Goal: Task Accomplishment & Management: Manage account settings

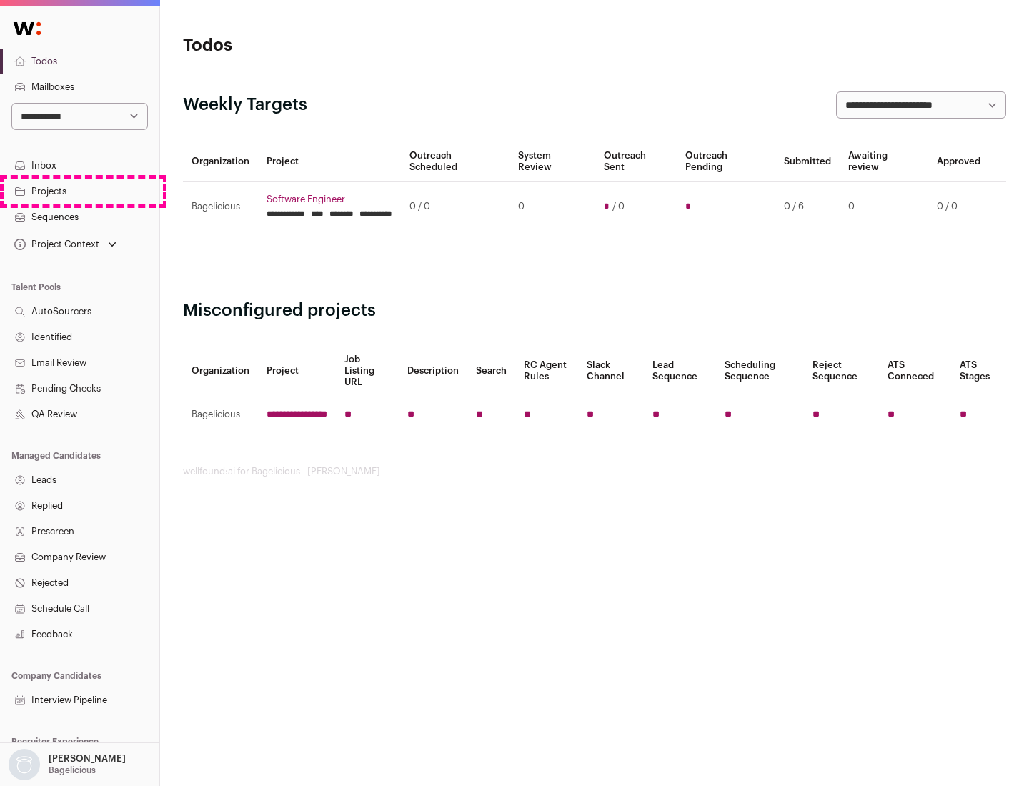
click at [79, 191] on link "Projects" at bounding box center [79, 192] width 159 height 26
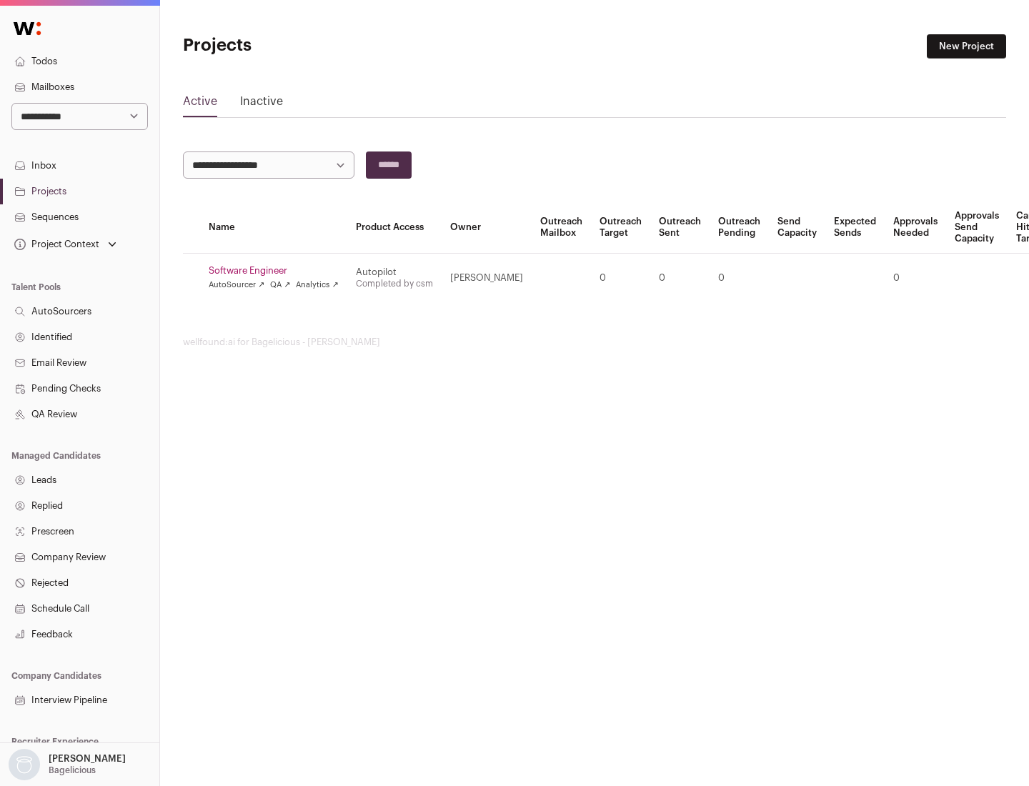
click at [278, 271] on link "Software Engineer" at bounding box center [274, 270] width 130 height 11
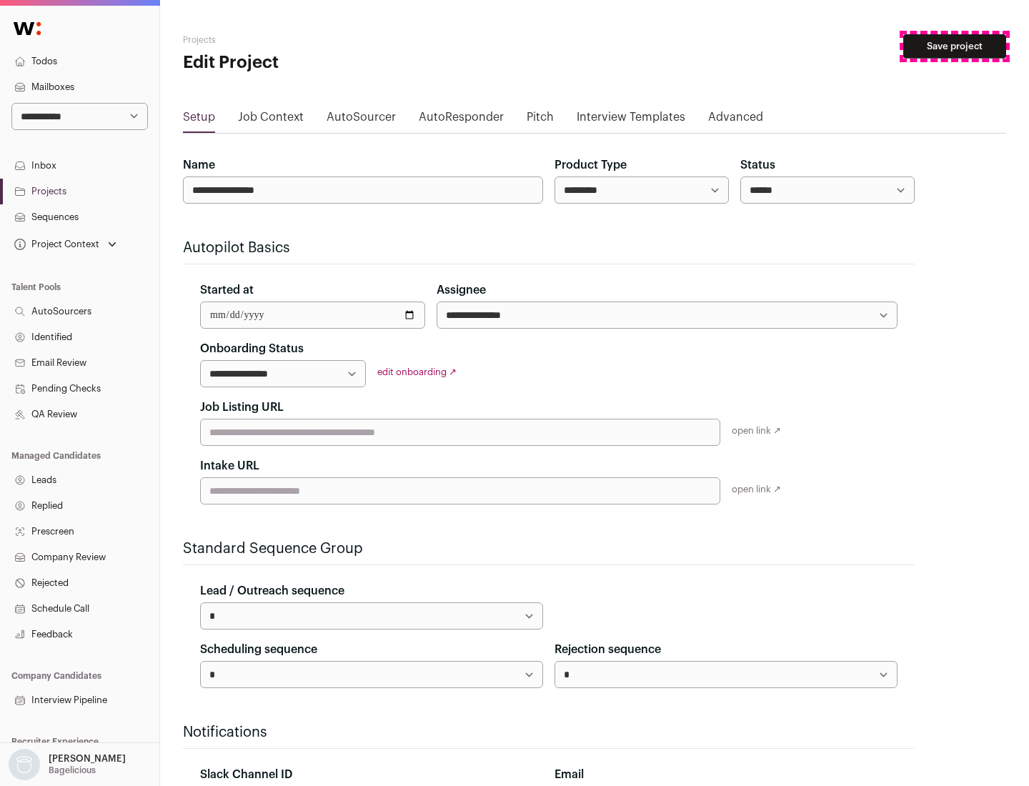
click at [955, 46] on button "Save project" at bounding box center [955, 46] width 103 height 24
